Goal: Transaction & Acquisition: Register for event/course

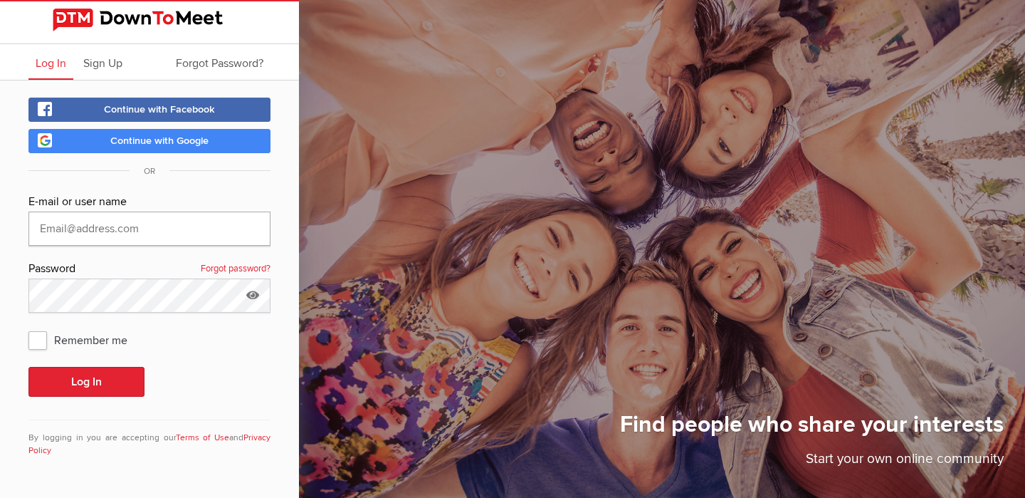
click at [53, 233] on input "text" at bounding box center [149, 229] width 242 height 34
type input "josephine_parry@yahoo.com"
click at [102, 371] on button "Log In" at bounding box center [86, 382] width 116 height 30
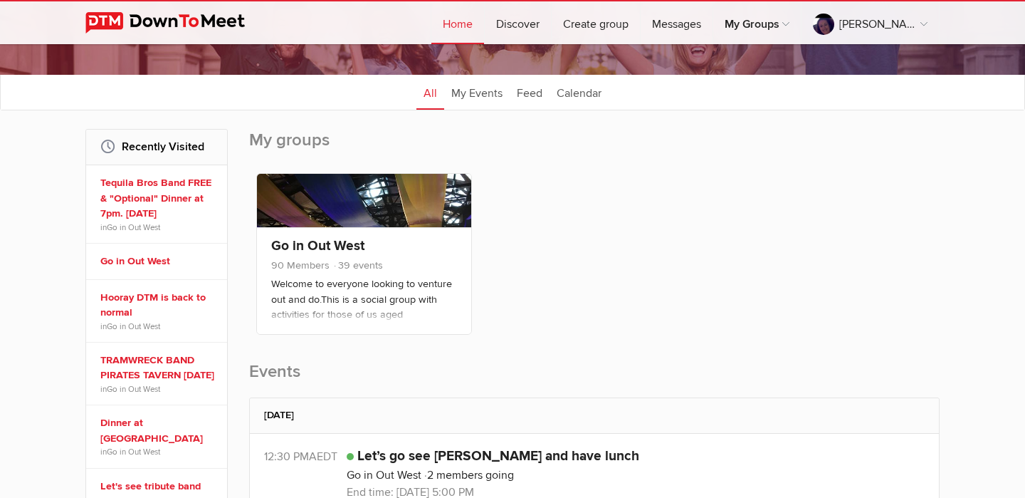
scroll to position [150, 0]
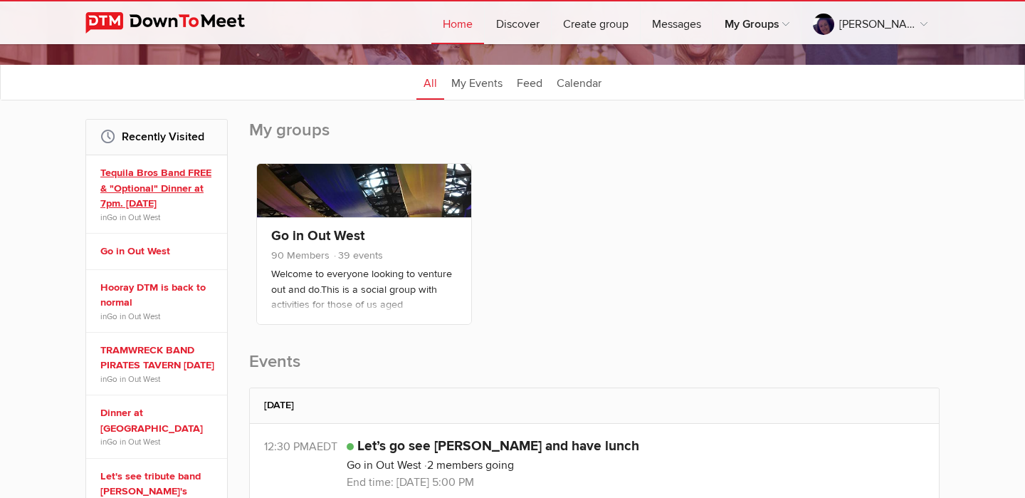
click at [152, 183] on link "Tequila Bros Band FREE & "Optional" Dinner at 7pm. Sat 19th April" at bounding box center [158, 188] width 117 height 46
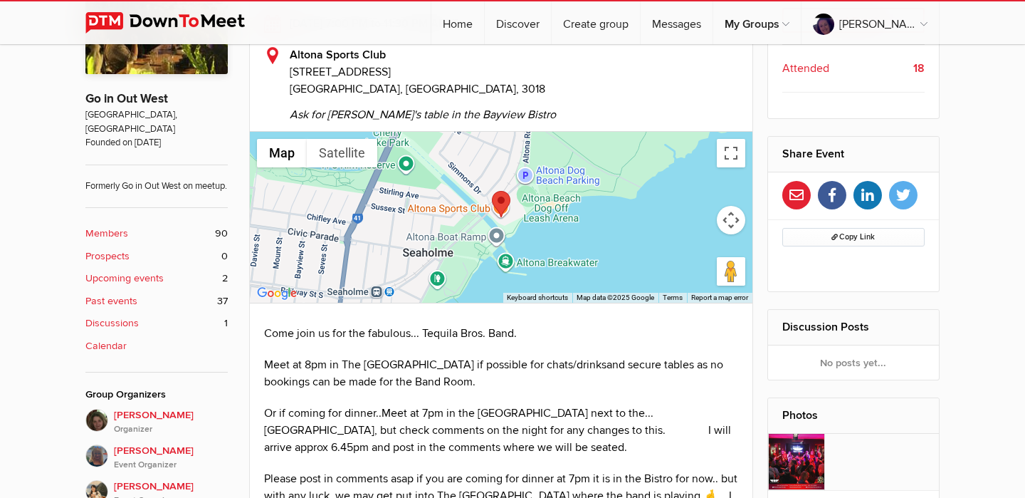
scroll to position [510, 0]
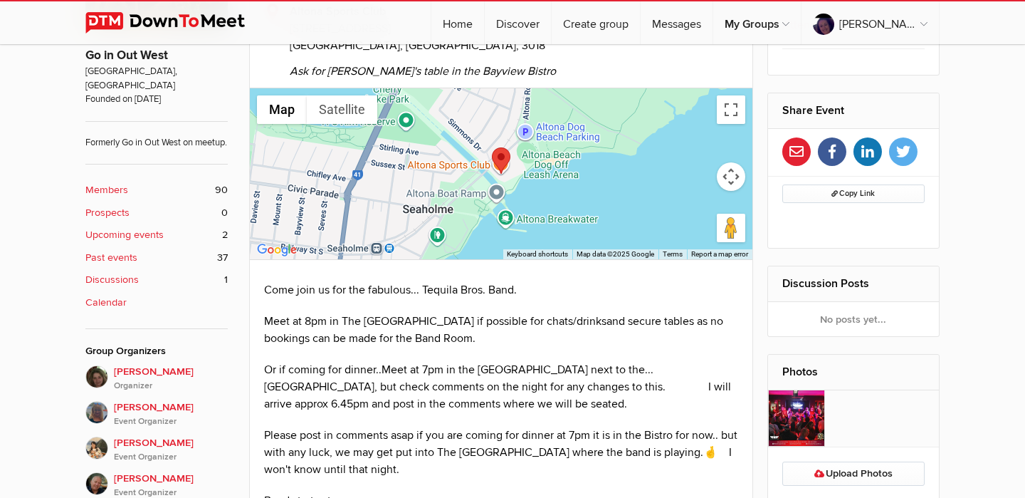
click at [98, 243] on li "Upcoming events 2" at bounding box center [156, 235] width 142 height 23
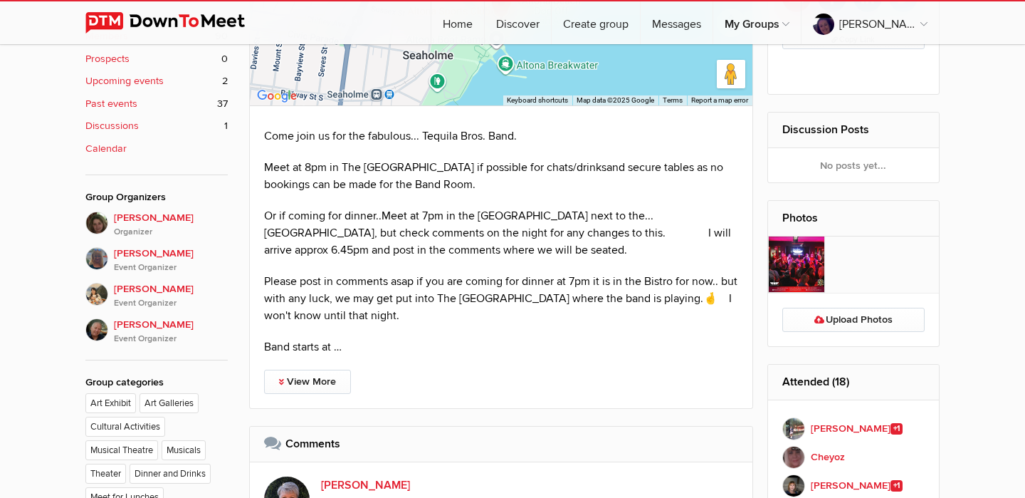
scroll to position [663, 0]
click at [295, 381] on link "View More" at bounding box center [307, 382] width 87 height 24
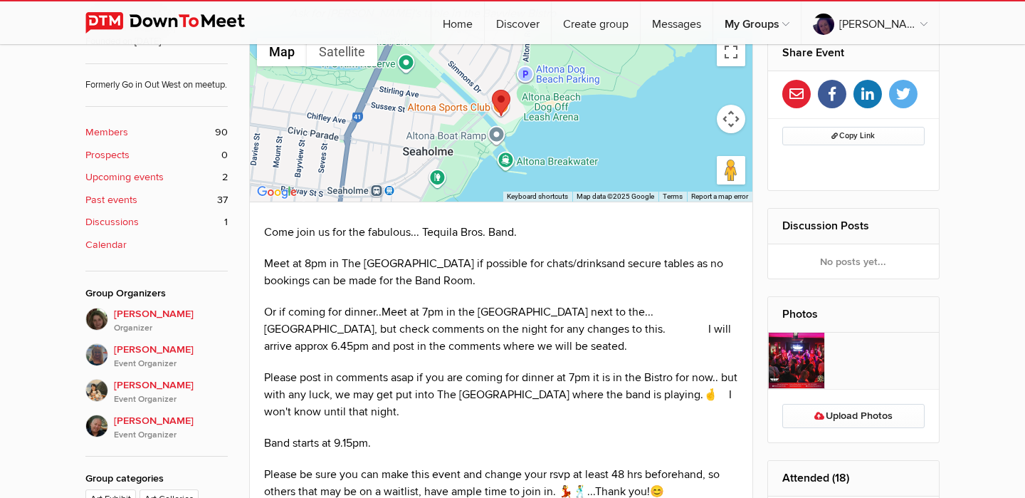
scroll to position [577, 0]
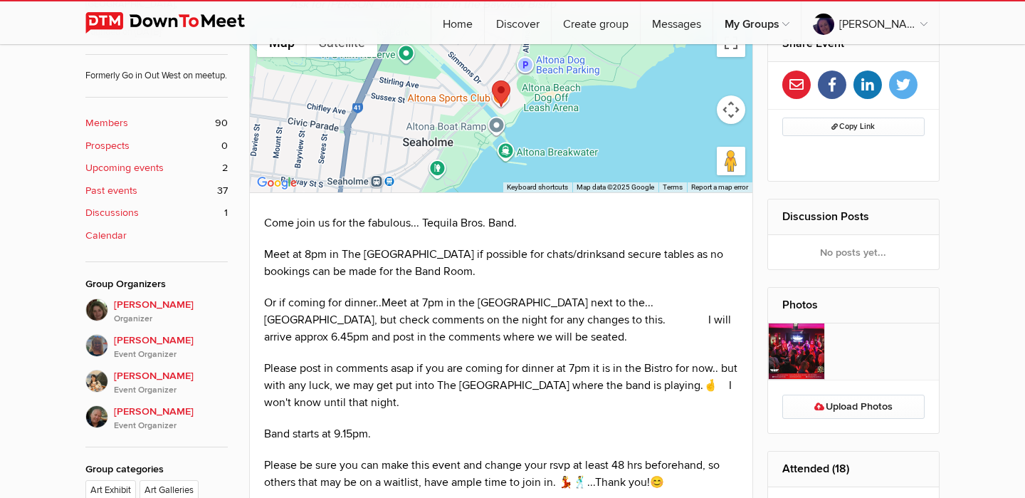
click at [96, 169] on b "Upcoming events" at bounding box center [124, 168] width 78 height 16
